Goal: Find specific page/section: Find specific page/section

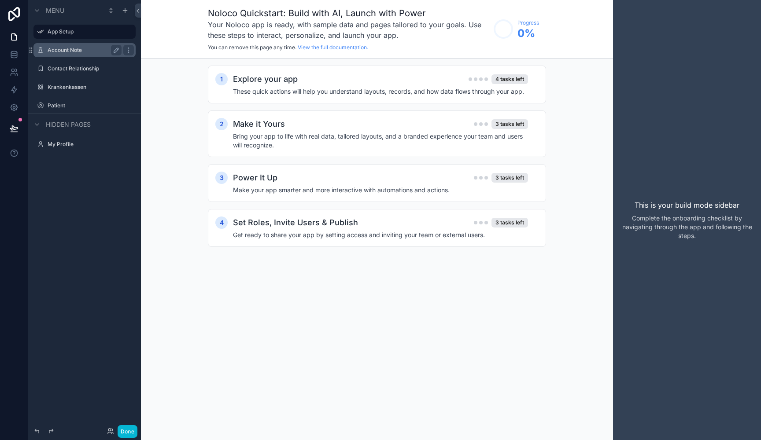
click at [85, 52] on label "Account Note" at bounding box center [83, 50] width 70 height 7
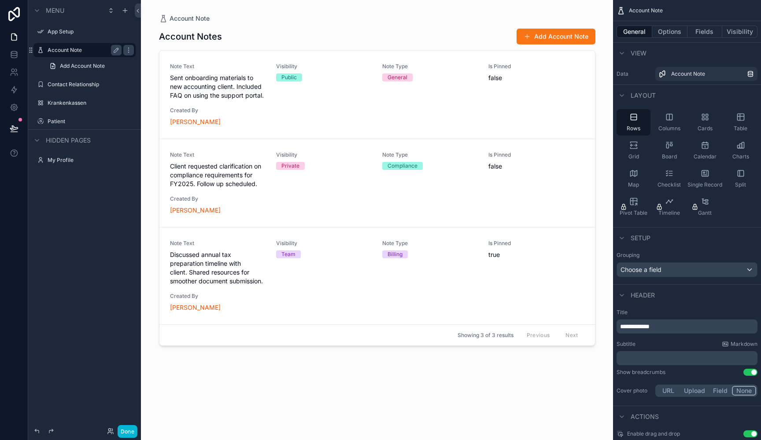
click at [335, 29] on div "scrollable content" at bounding box center [377, 215] width 450 height 430
click at [18, 49] on link at bounding box center [14, 55] width 28 height 18
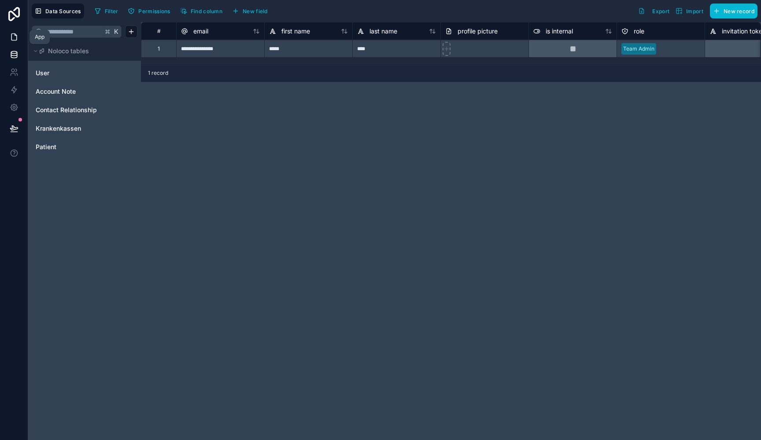
click at [14, 36] on icon at bounding box center [14, 37] width 9 height 9
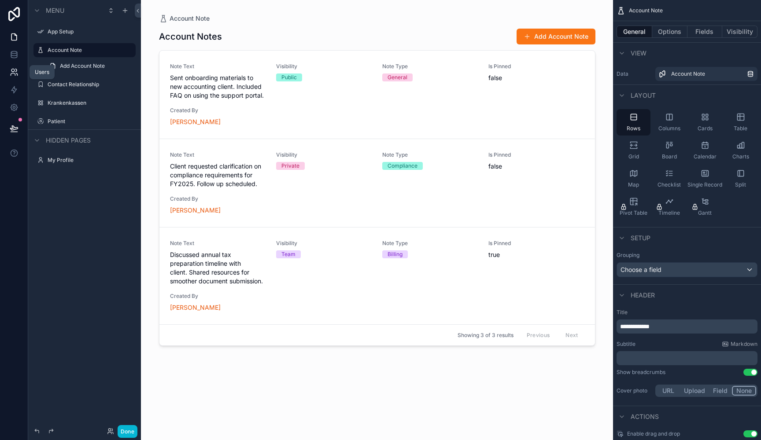
click at [10, 70] on icon at bounding box center [14, 72] width 9 height 9
